Goal: Obtain resource: Obtain resource

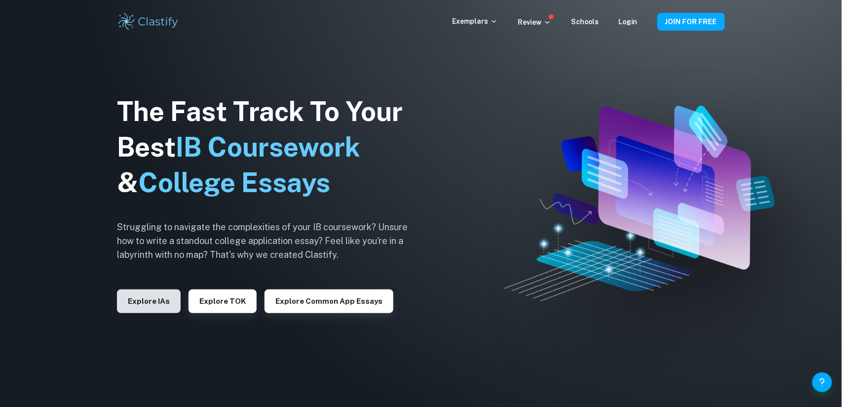
click at [154, 299] on button "Explore IAs" at bounding box center [149, 301] width 64 height 24
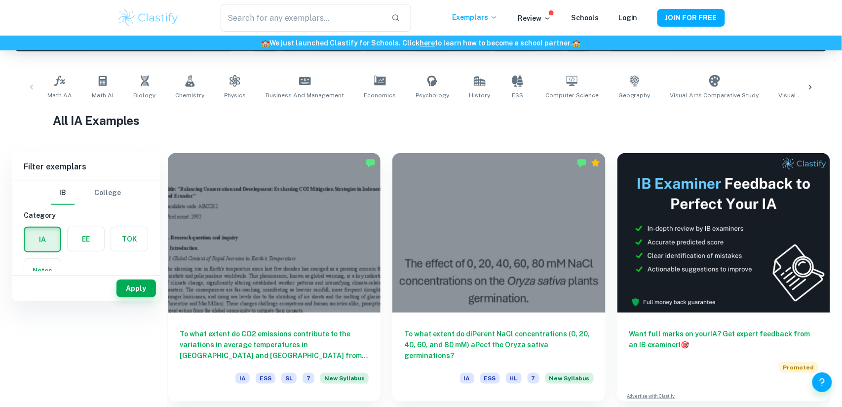
scroll to position [234, 0]
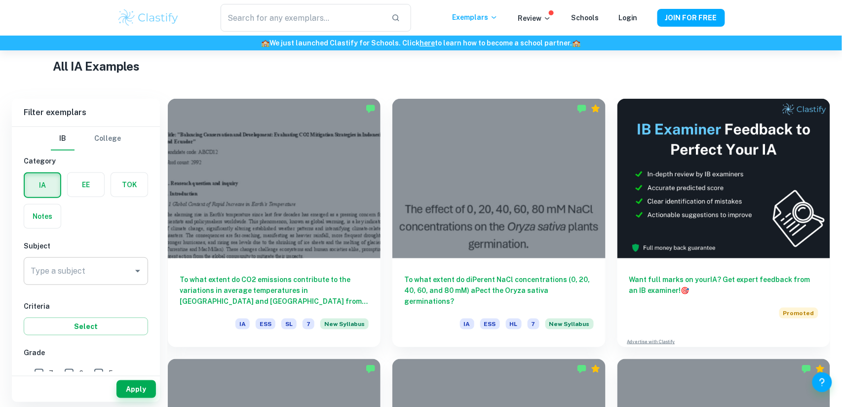
click at [87, 266] on input "Type a subject" at bounding box center [78, 271] width 101 height 19
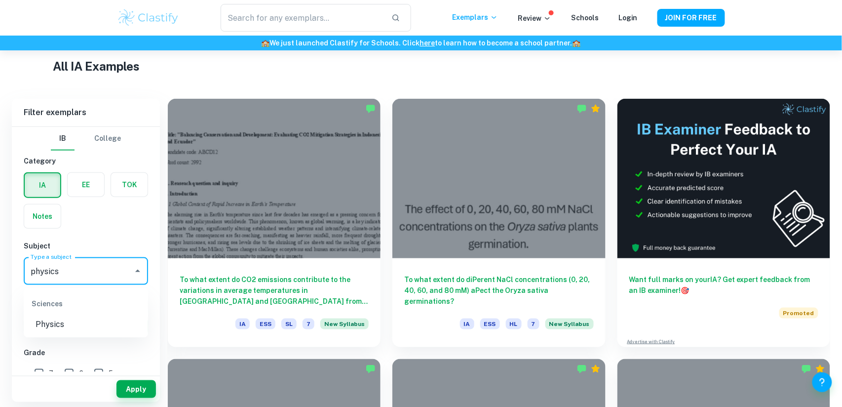
click at [94, 324] on li "Physics" at bounding box center [86, 325] width 124 height 18
type input "Physics"
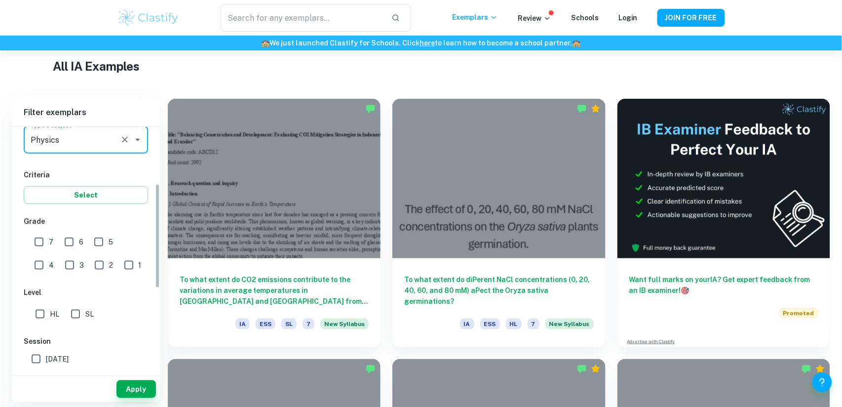
scroll to position [133, 0]
click at [41, 247] on input "7" at bounding box center [39, 240] width 20 height 20
checkbox input "true"
click at [44, 319] on input "HL" at bounding box center [40, 313] width 20 height 20
checkbox input "true"
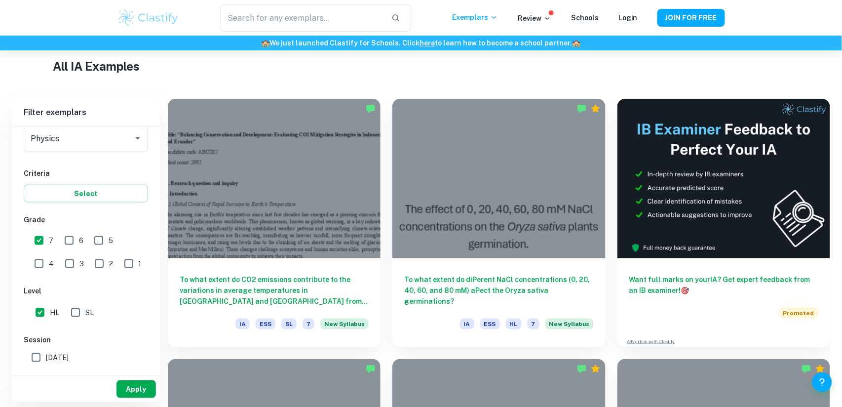
click at [129, 390] on button "Apply" at bounding box center [135, 389] width 39 height 18
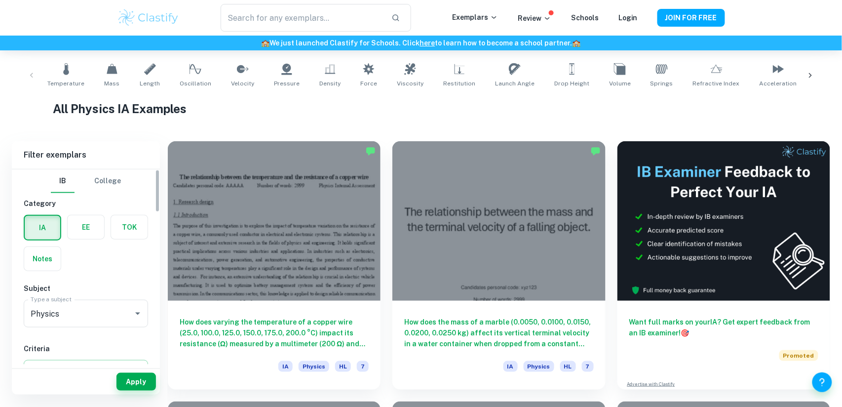
scroll to position [192, 0]
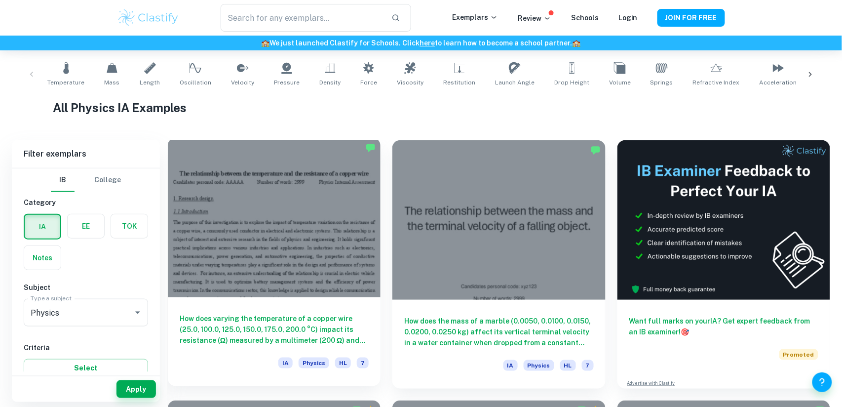
click at [259, 267] on div at bounding box center [274, 217] width 213 height 159
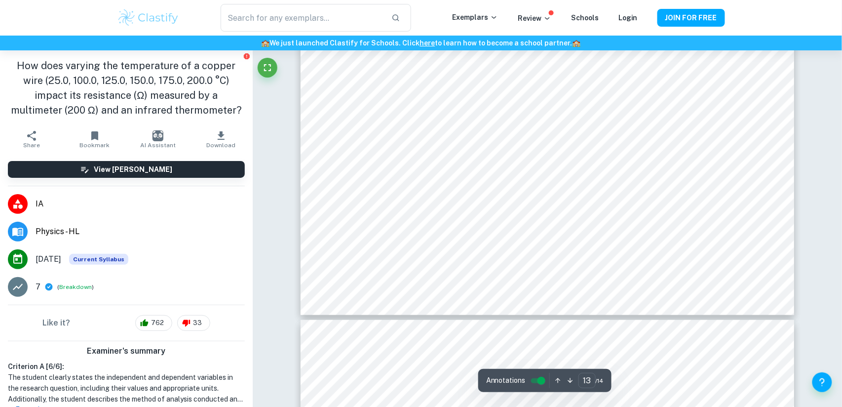
scroll to position [9112, 0]
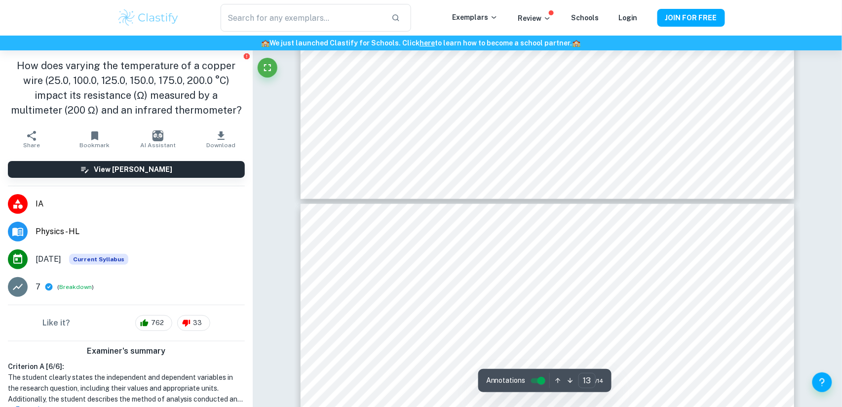
type input "14"
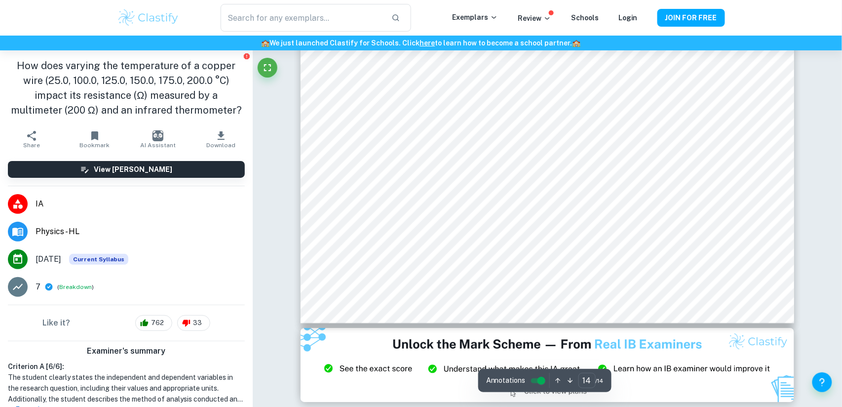
scroll to position [9808, 0]
